Goal: Information Seeking & Learning: Learn about a topic

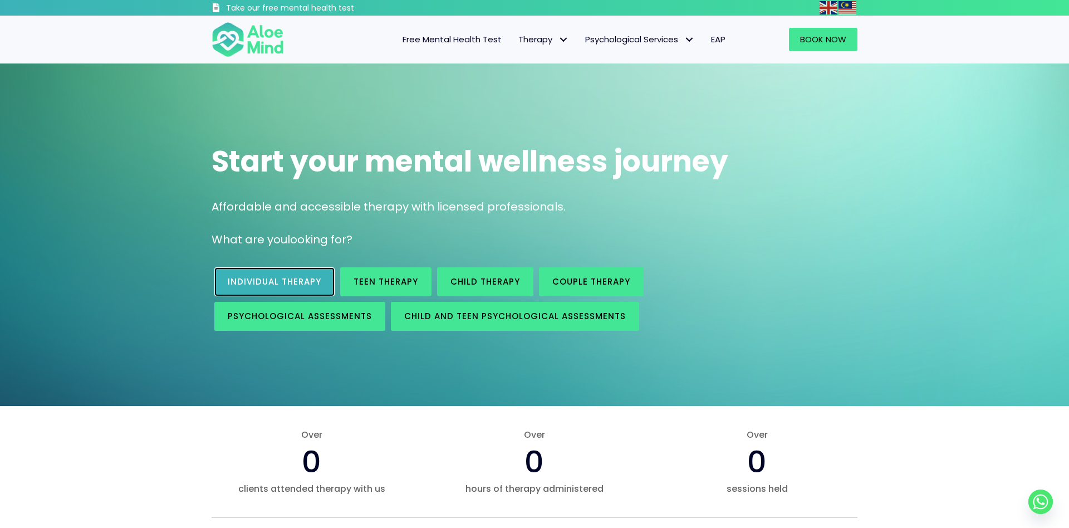
click at [289, 287] on span "Individual therapy" at bounding box center [274, 281] width 93 height 12
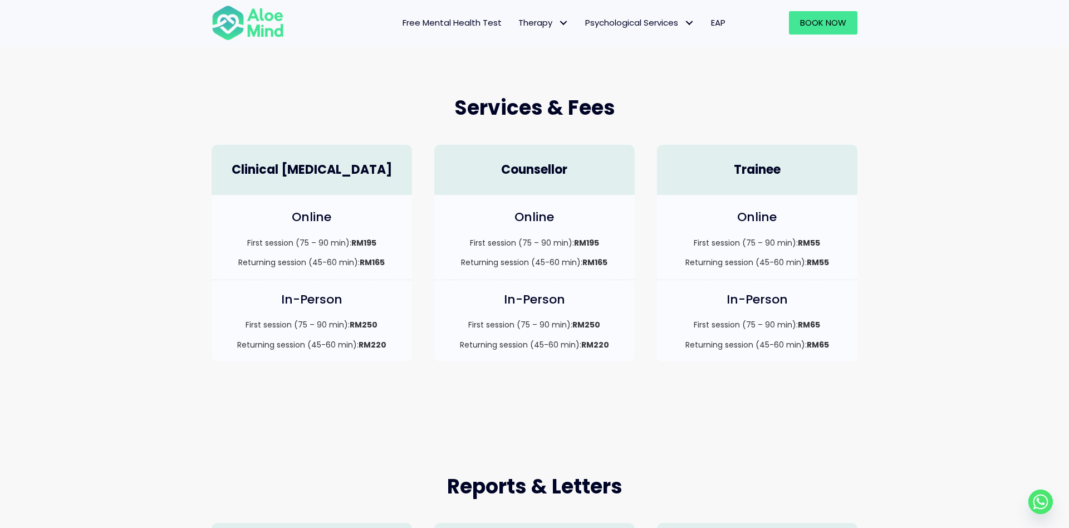
scroll to position [250, 0]
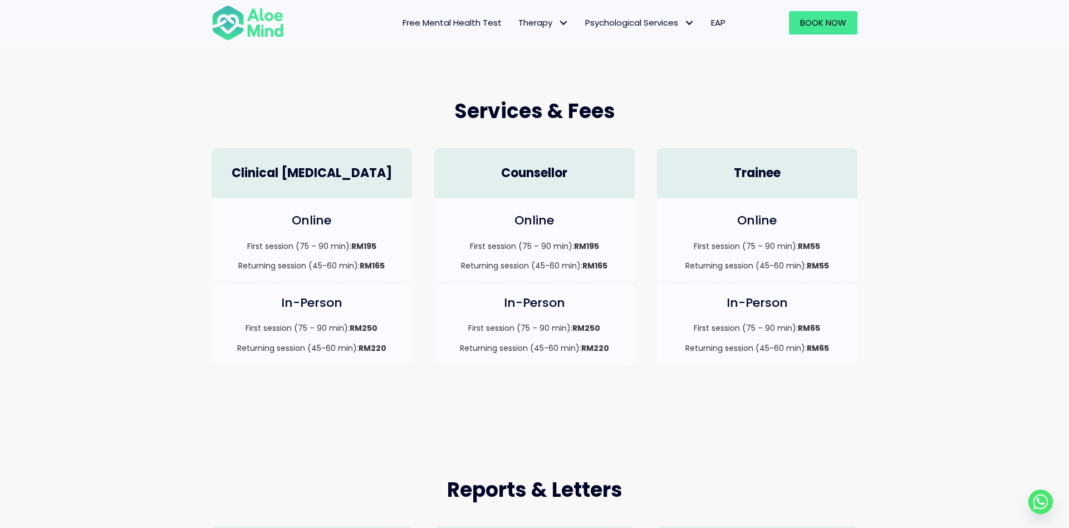
click at [339, 171] on h4 "Clinical [MEDICAL_DATA]" at bounding box center [312, 173] width 178 height 17
click at [365, 250] on strong "RM195" at bounding box center [363, 245] width 25 height 11
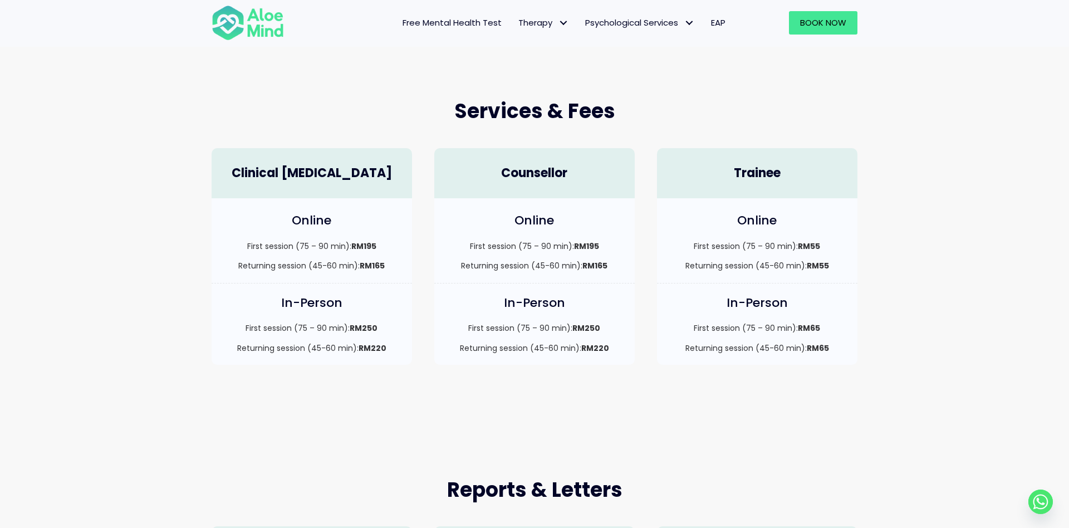
drag, startPoint x: 415, startPoint y: 297, endPoint x: 420, endPoint y: 283, distance: 15.0
click at [414, 298] on div "In-Person First session (75 – 90 min): RM250 Returning session (45-60 min): RM2…" at bounding box center [311, 329] width 223 height 92
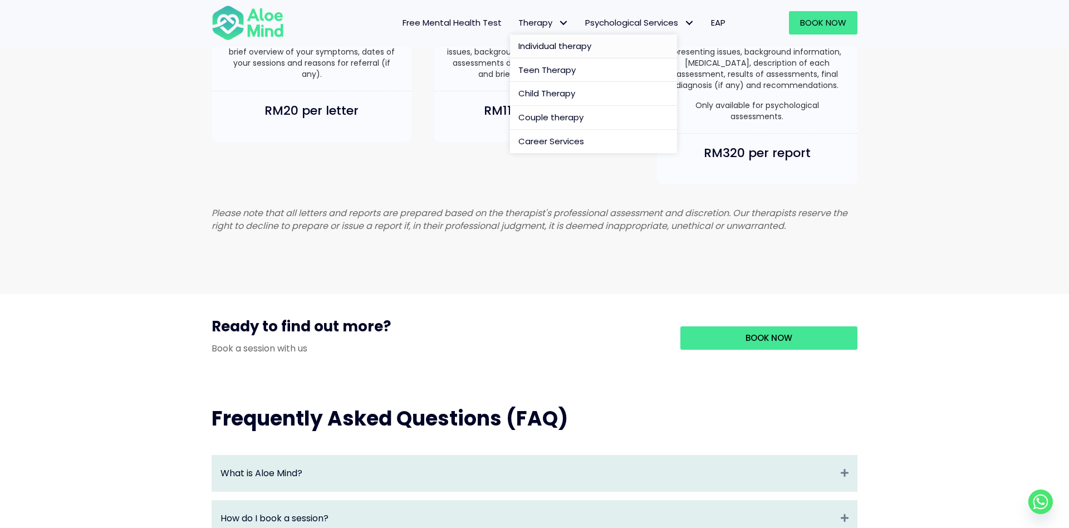
scroll to position [816, 0]
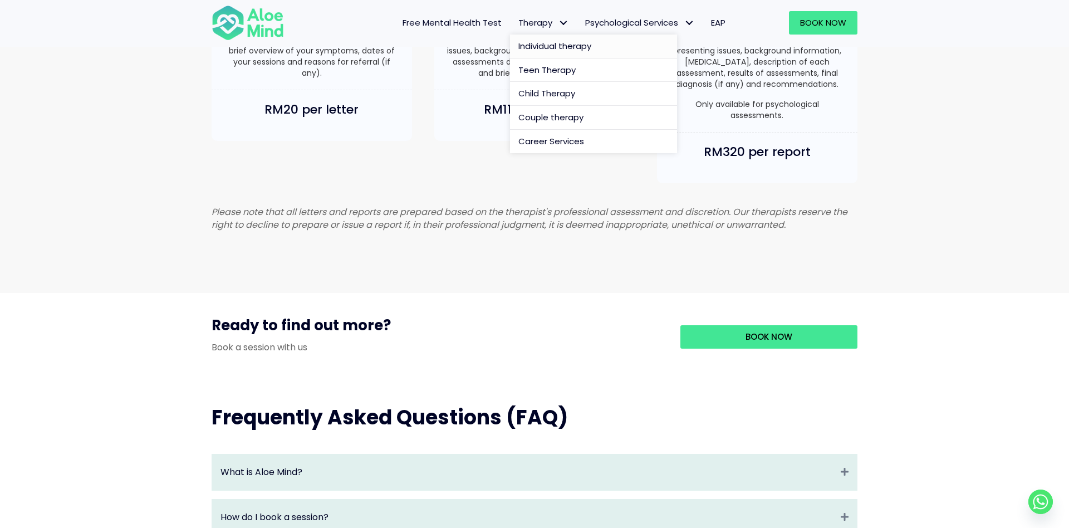
click at [565, 51] on span "Individual therapy" at bounding box center [554, 46] width 73 height 12
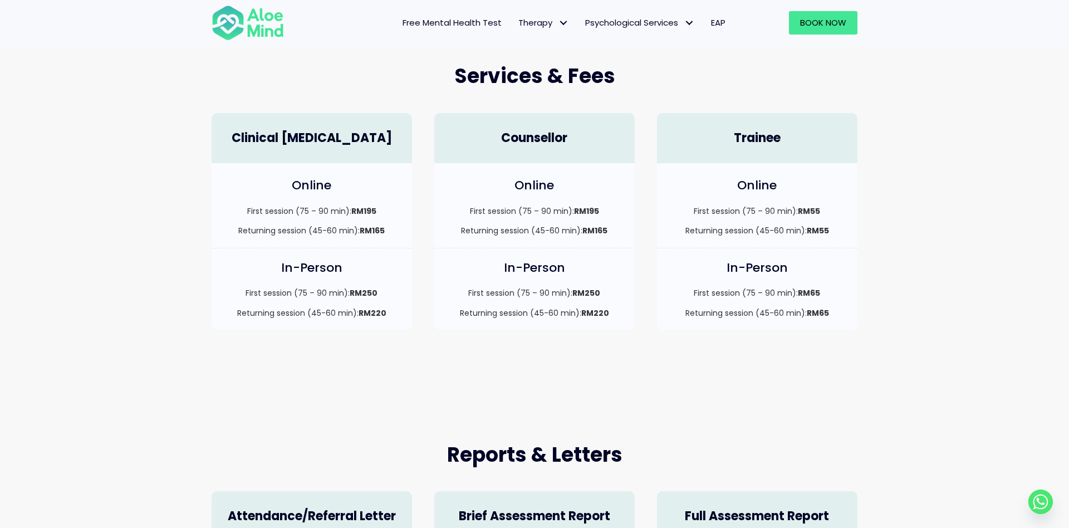
click at [336, 145] on h4 "Clinical [MEDICAL_DATA]" at bounding box center [312, 138] width 178 height 17
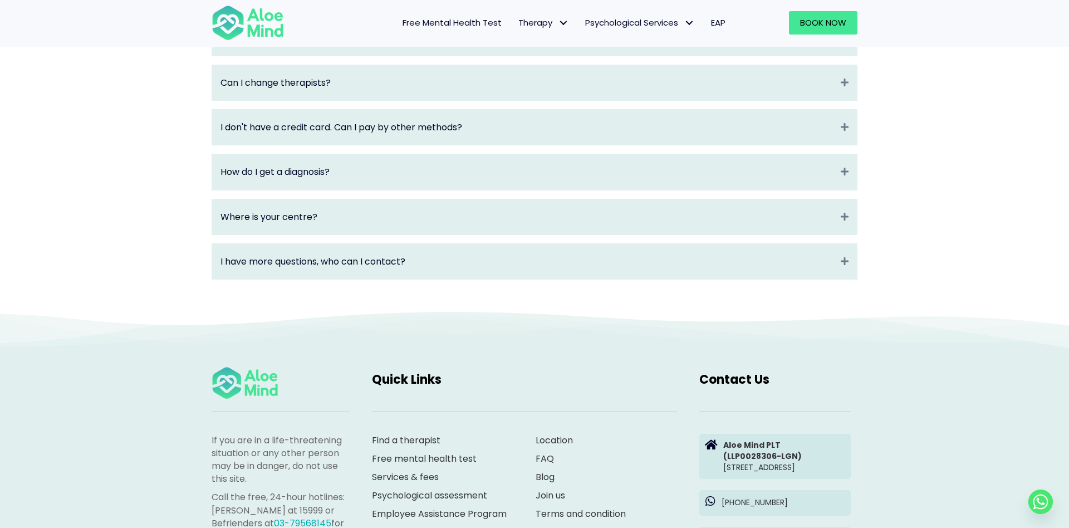
scroll to position [1592, 0]
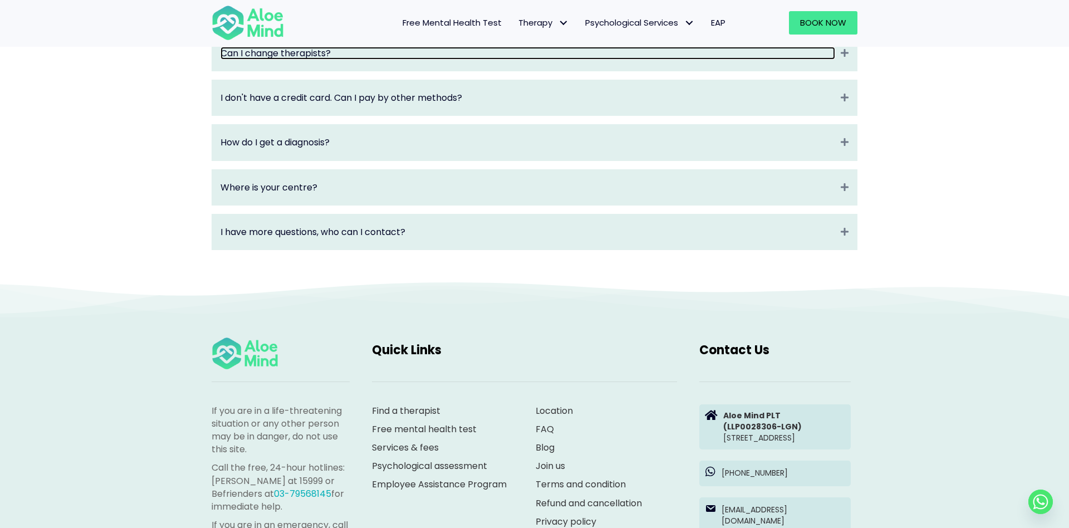
click at [333, 60] on link "Can I change therapists?" at bounding box center [527, 53] width 614 height 13
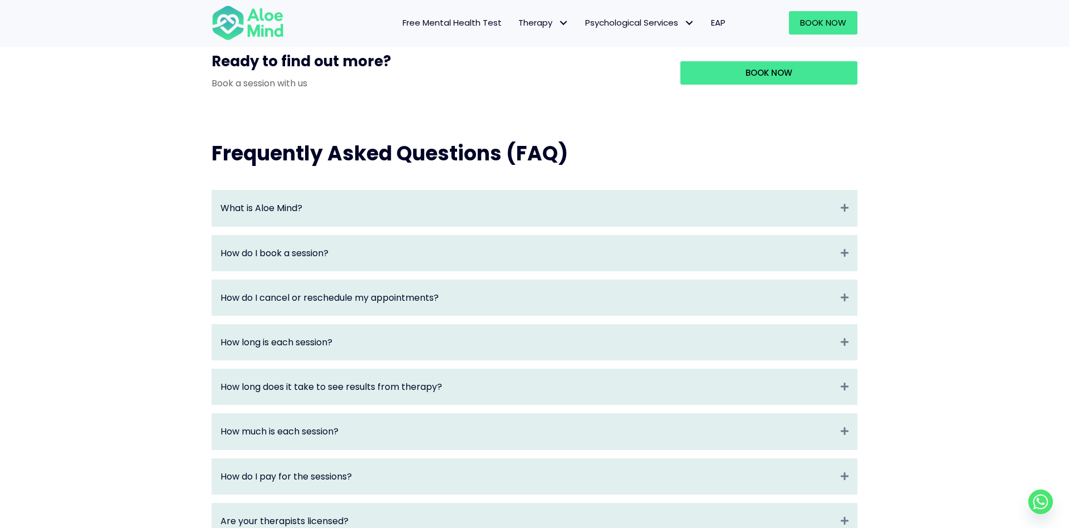
scroll to position [0, 0]
